Goal: Task Accomplishment & Management: Use online tool/utility

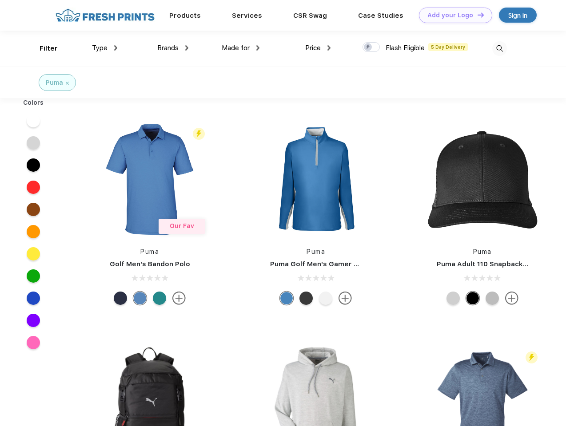
click at [452, 15] on link "Add your Logo Design Tool" at bounding box center [455, 16] width 73 height 16
click at [0, 0] on div "Design Tool" at bounding box center [0, 0] width 0 height 0
click at [476, 15] on link "Add your Logo Design Tool" at bounding box center [455, 16] width 73 height 16
click at [43, 48] on div "Filter" at bounding box center [49, 49] width 18 height 10
click at [105, 48] on span "Type" at bounding box center [100, 48] width 16 height 8
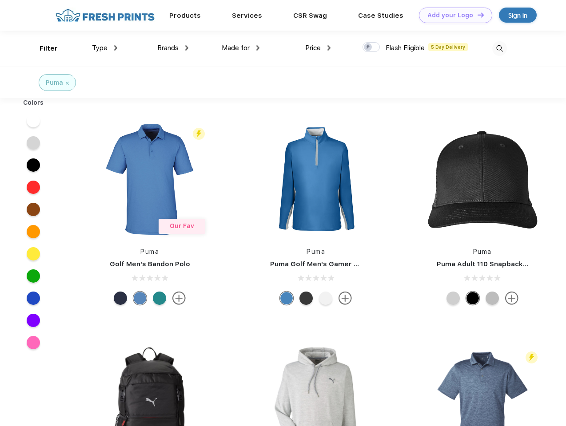
click at [173, 48] on span "Brands" at bounding box center [167, 48] width 21 height 8
click at [241, 48] on span "Made for" at bounding box center [236, 48] width 28 height 8
click at [318, 48] on span "Price" at bounding box center [313, 48] width 16 height 8
click at [371, 48] on div at bounding box center [370, 47] width 17 height 10
click at [368, 48] on input "checkbox" at bounding box center [365, 45] width 6 height 6
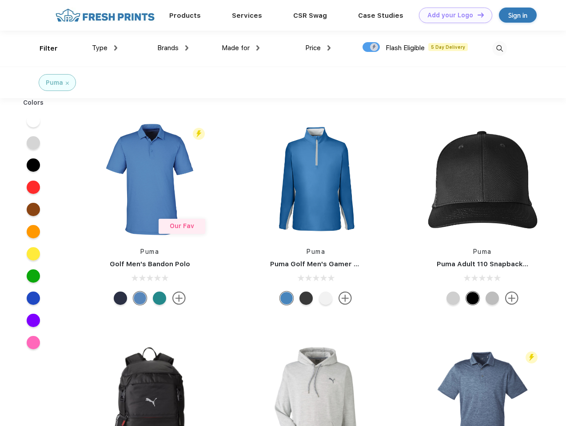
click at [499, 48] on img at bounding box center [499, 48] width 15 height 15
